Goal: Find specific page/section: Find specific page/section

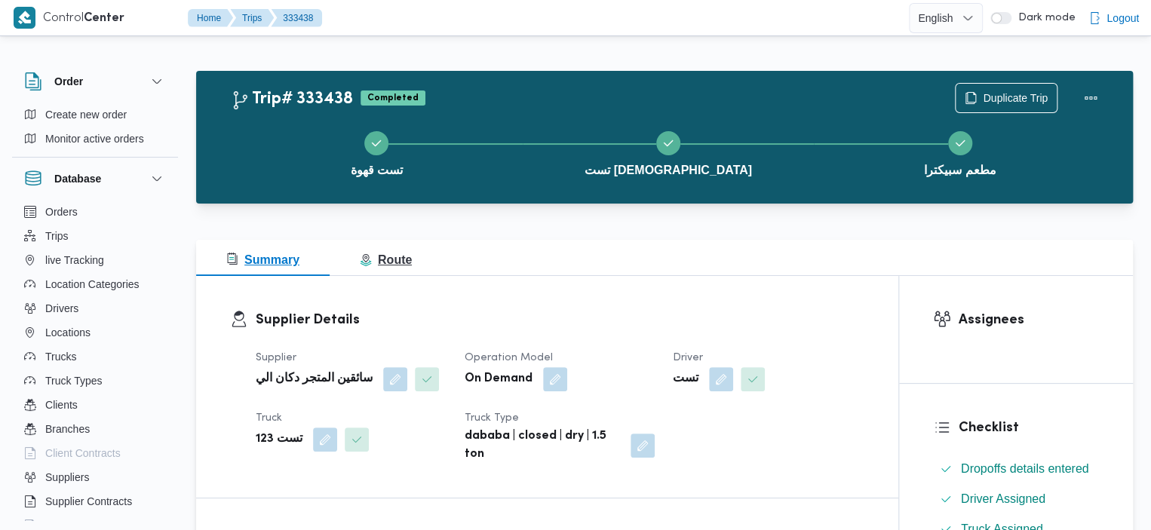
click at [369, 274] on button "Route" at bounding box center [385, 258] width 112 height 36
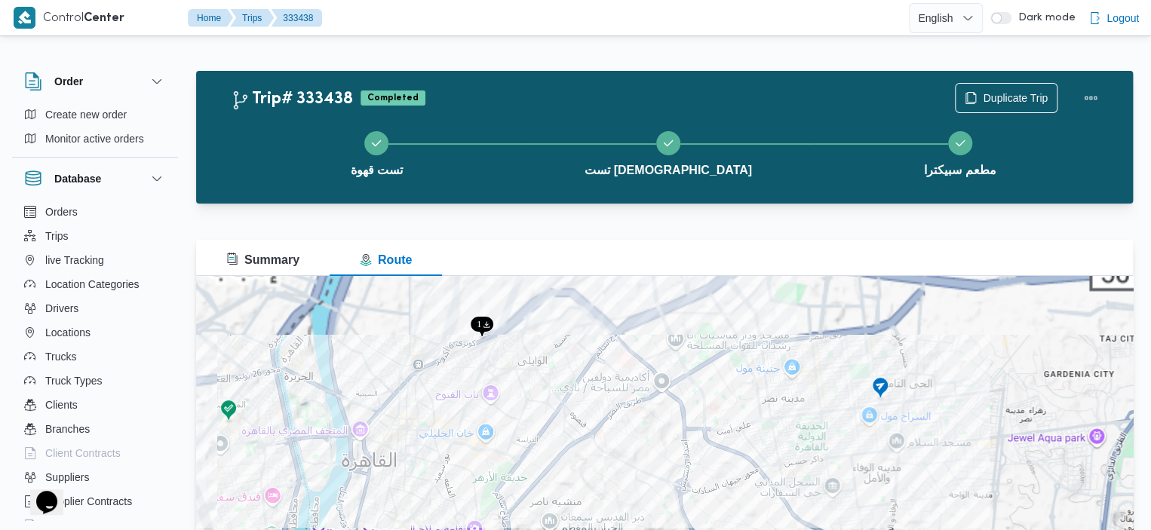
drag, startPoint x: 659, startPoint y: 351, endPoint x: 745, endPoint y: 466, distance: 143.9
click at [745, 466] on div at bounding box center [664, 464] width 936 height 377
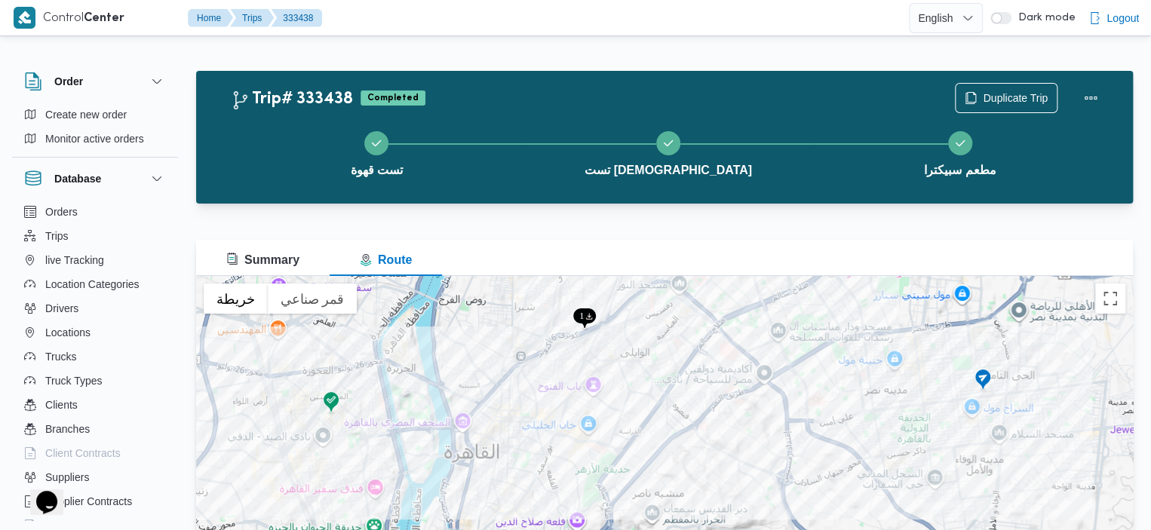
drag, startPoint x: 448, startPoint y: 345, endPoint x: 552, endPoint y: 337, distance: 104.4
click at [552, 337] on div at bounding box center [664, 464] width 936 height 377
